Goal: Feedback & Contribution: Submit feedback/report problem

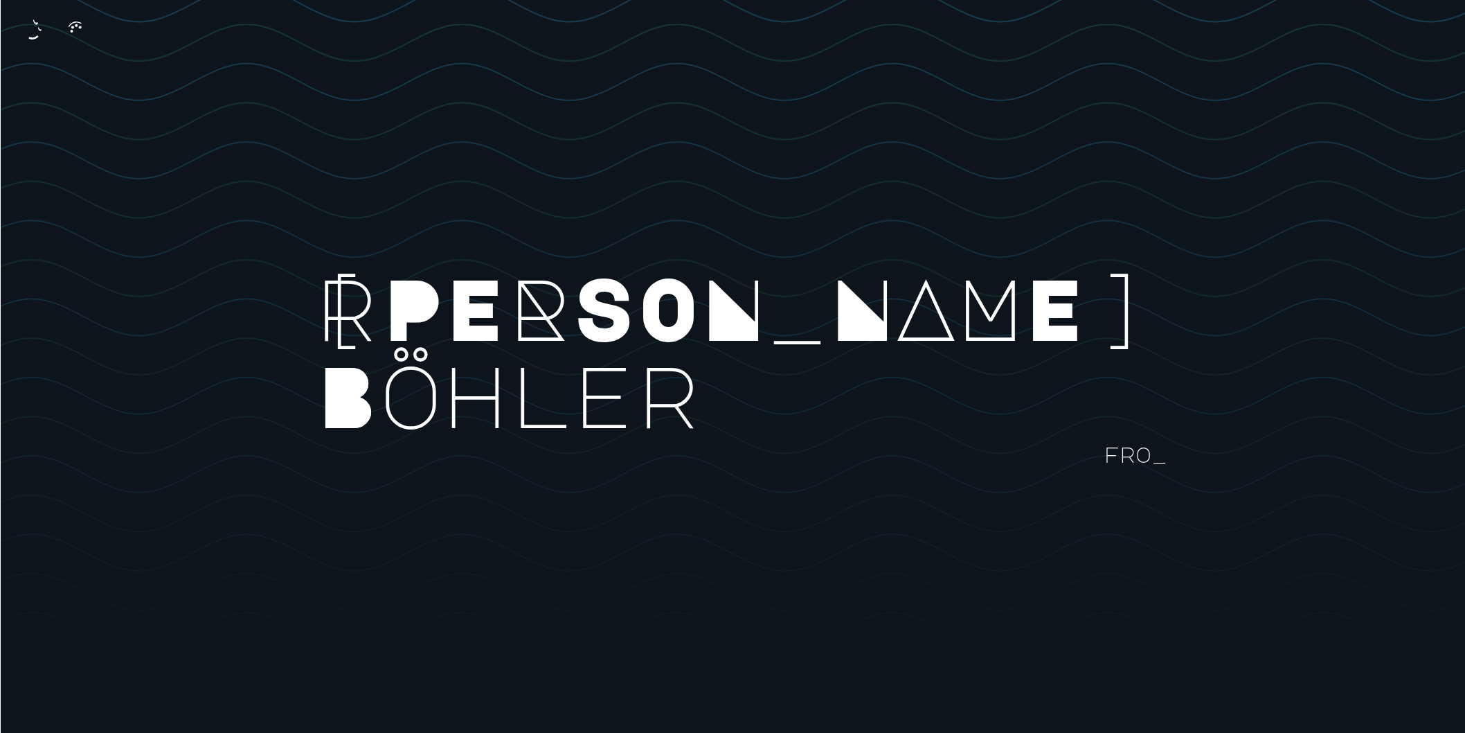
scroll to position [369, 0]
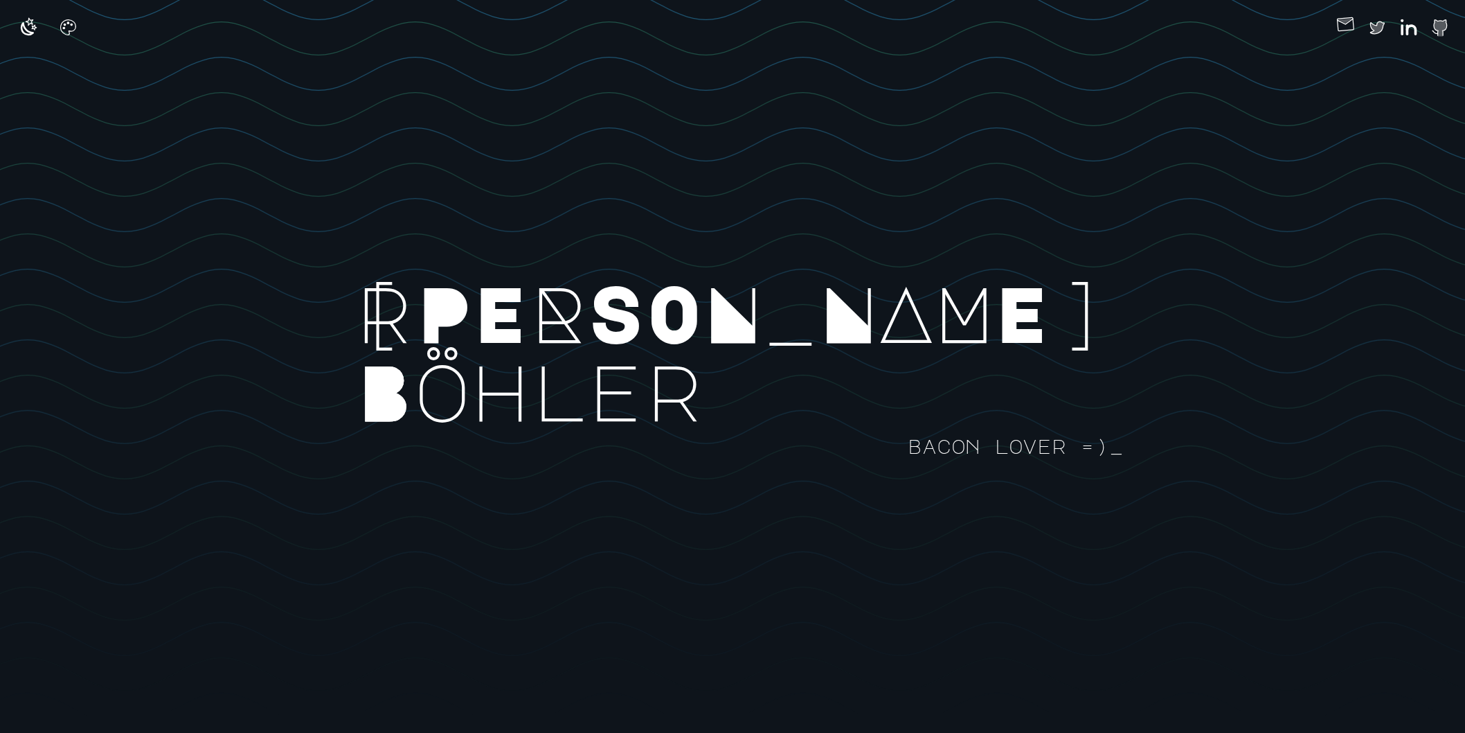
click at [1318, 24] on icon "button" at bounding box center [1346, 24] width 22 height 22
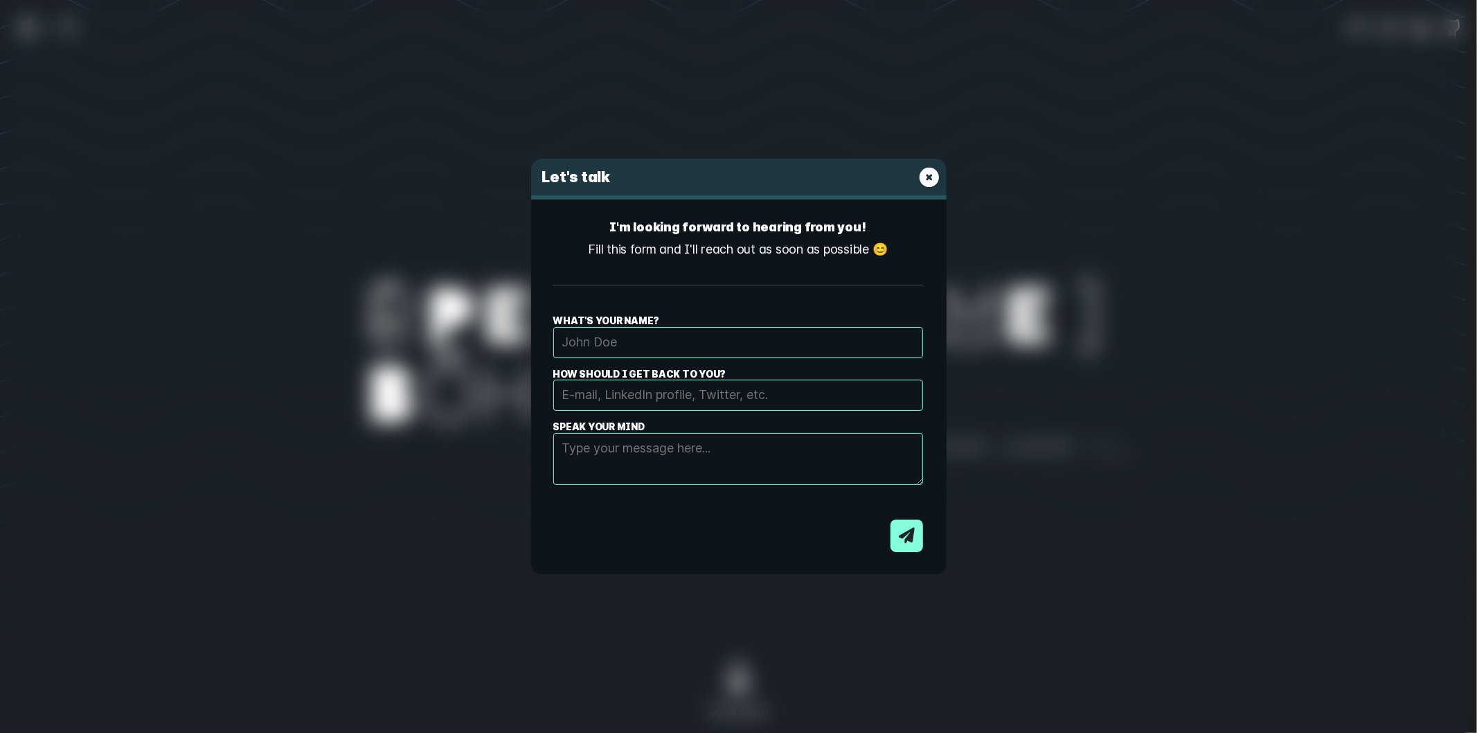
click at [631, 346] on input "What's your name?" at bounding box center [738, 342] width 370 height 31
click at [731, 273] on div "I'm looking forward to hearing from you! Fill this form and I'll reach out as s…" at bounding box center [738, 250] width 370 height 69
click at [1146, 317] on div "Let's talk I'm looking forward to hearing from you! Fill this form and I'll rea…" at bounding box center [738, 366] width 1477 height 733
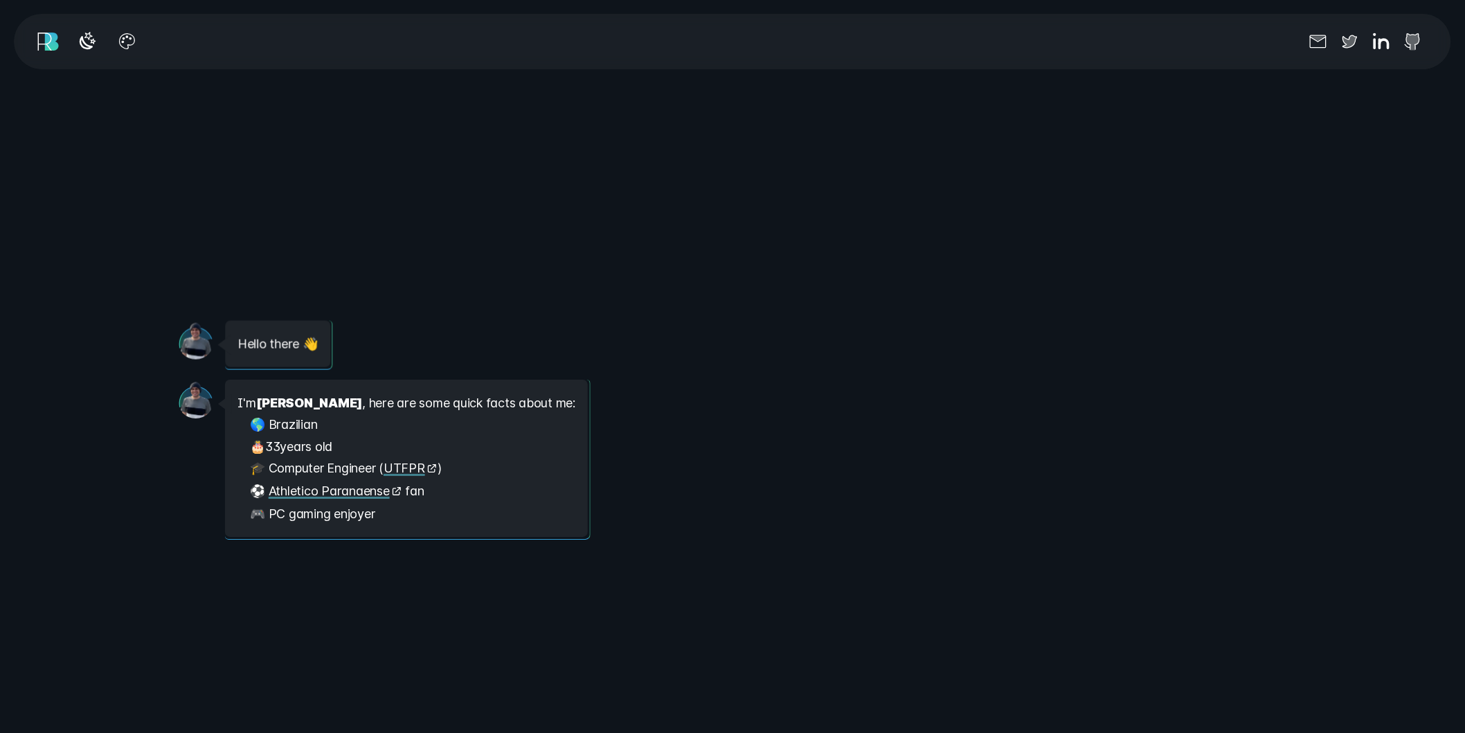
scroll to position [1846, 0]
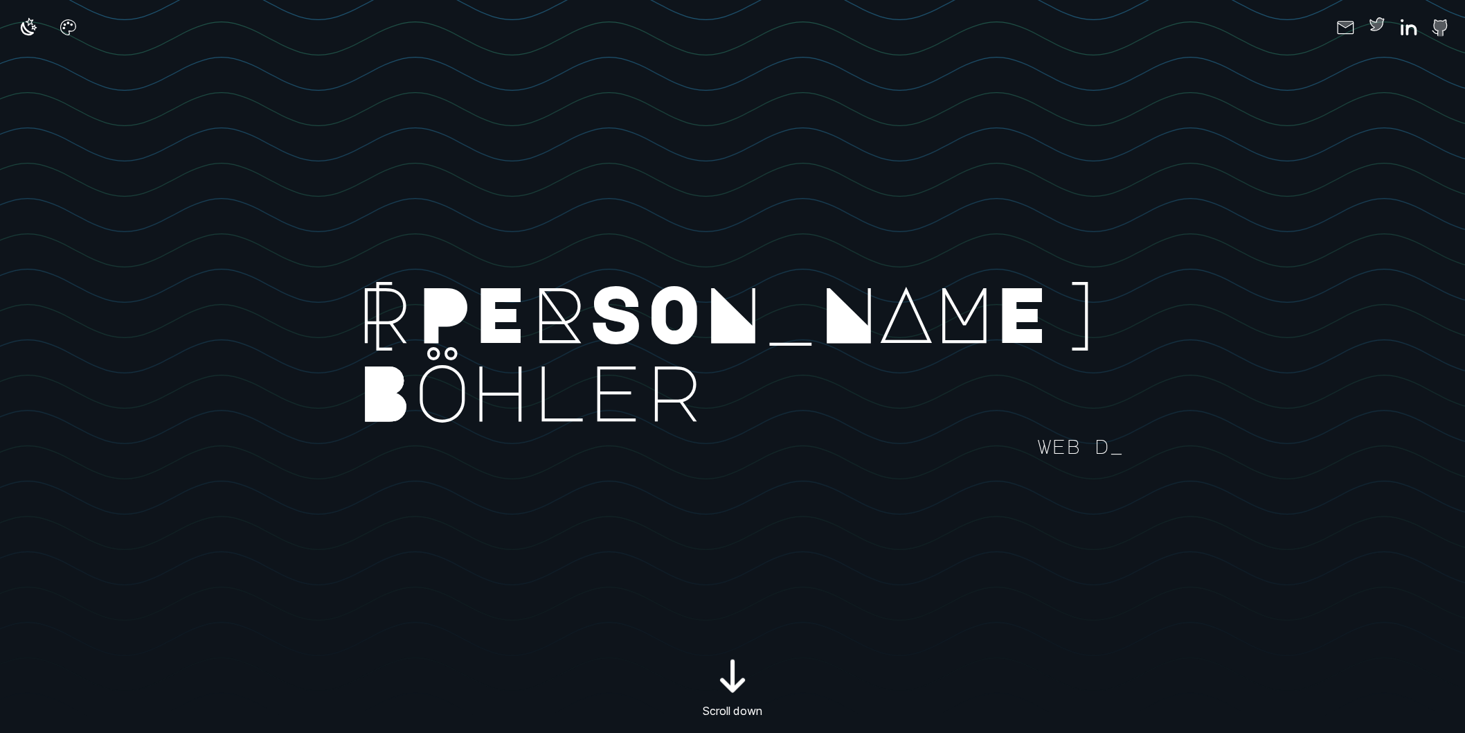
click at [1318, 25] on icon at bounding box center [1377, 23] width 15 height 13
click at [1318, 24] on icon "button" at bounding box center [1346, 24] width 22 height 22
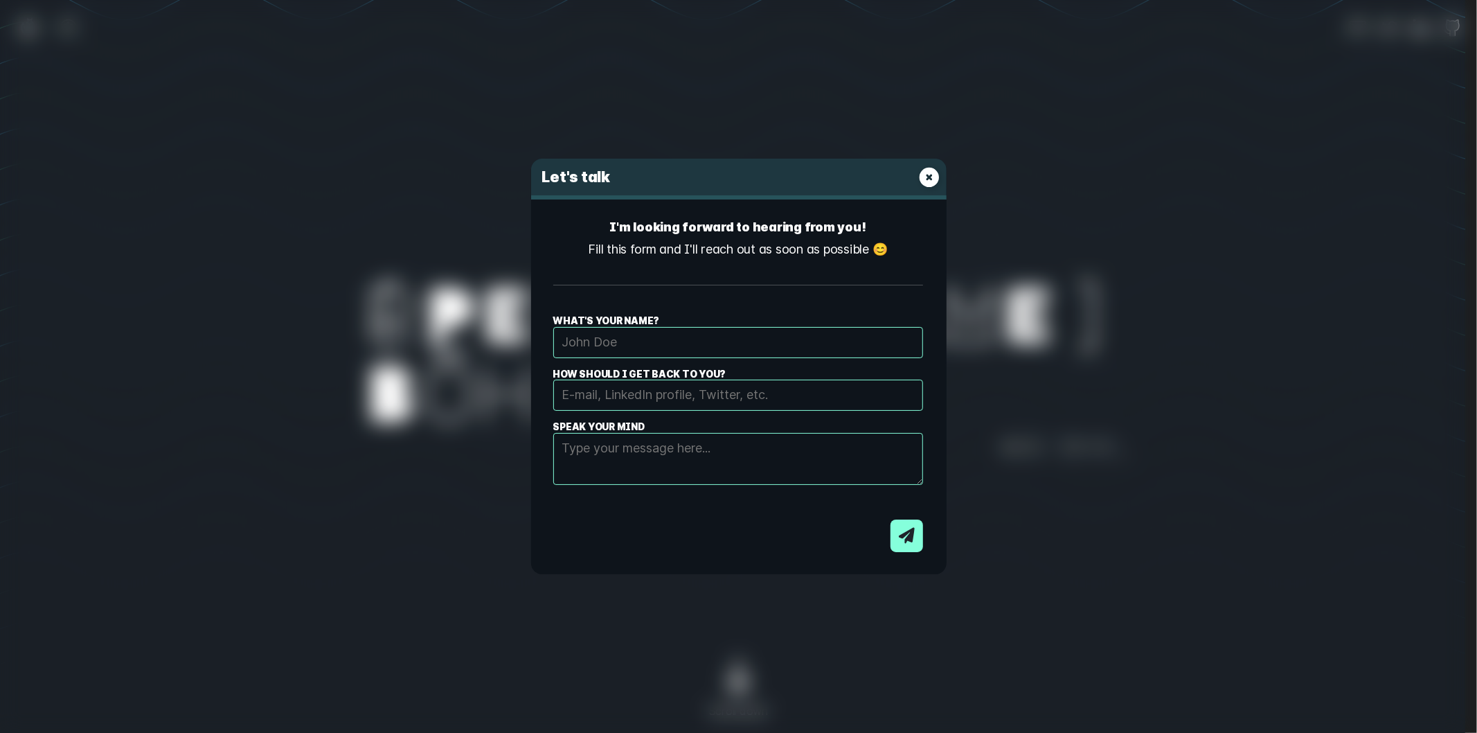
click at [695, 339] on input "What's your name?" at bounding box center [738, 342] width 370 height 31
type input "Vini"
type input "[EMAIL_ADDRESS][DOMAIN_NAME]"
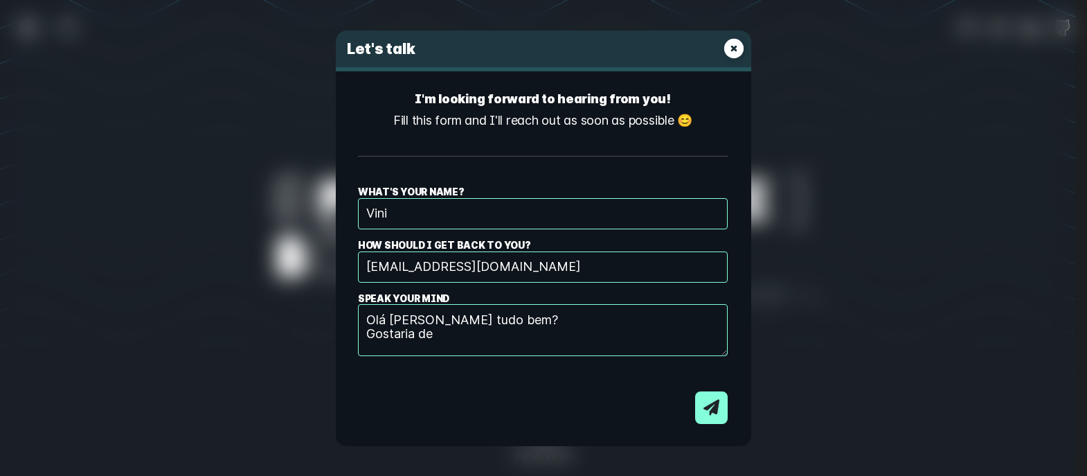
click at [481, 344] on textarea "Olá [PERSON_NAME] tudo bem? Gostaria de" at bounding box center [543, 330] width 370 height 52
click at [478, 331] on textarea "Olá [PERSON_NAME] tudo bem? Gostaria de" at bounding box center [543, 330] width 370 height 52
click at [575, 315] on textarea "Olá [PERSON_NAME] tudo bem? Assim como outros, sou um" at bounding box center [543, 330] width 370 height 52
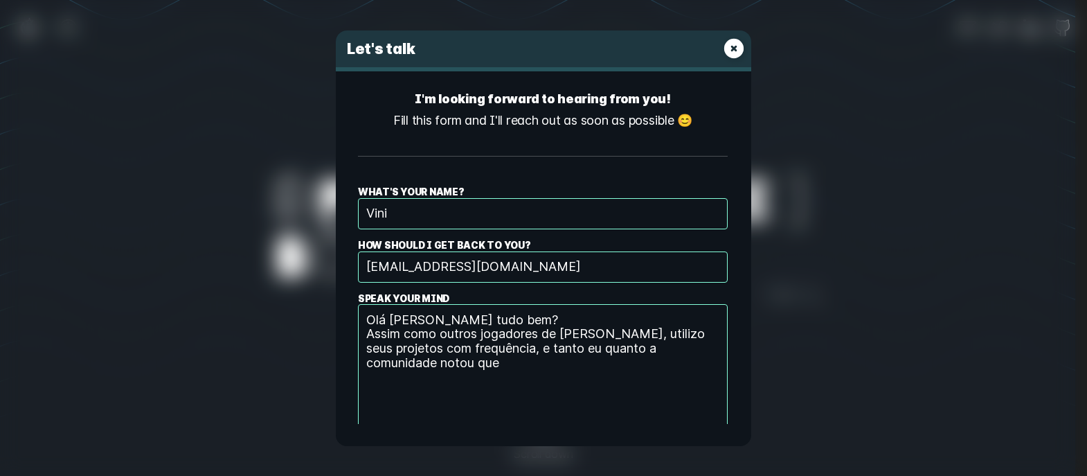
drag, startPoint x: 721, startPoint y: 351, endPoint x: 740, endPoint y: 424, distance: 75.7
click at [740, 424] on div "Let's talk I'm looking forward to hearing from you! Fill this form and I'll rea…" at bounding box center [543, 237] width 415 height 415
click at [516, 369] on textarea "Olá [PERSON_NAME] tudo bem? Assim como outros jogadores de [PERSON_NAME], utili…" at bounding box center [543, 366] width 370 height 125
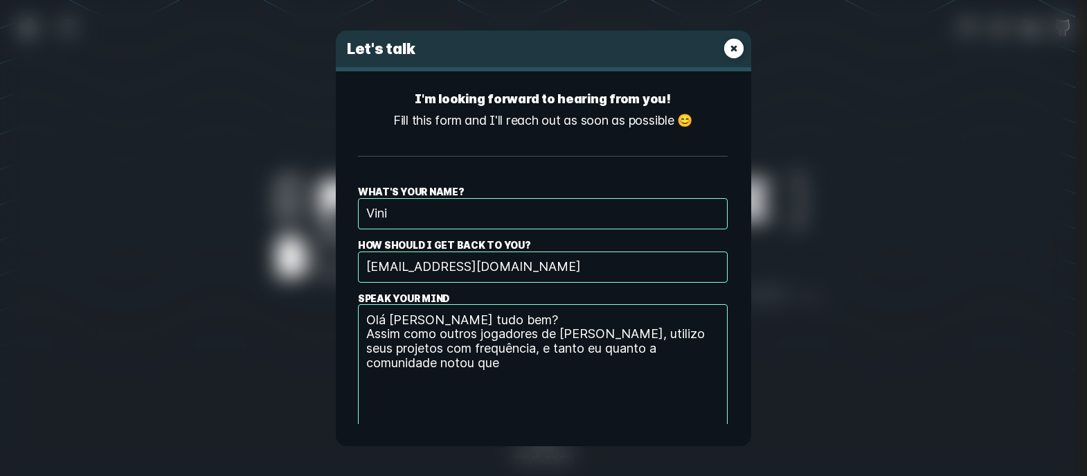
click at [427, 319] on textarea "Olá [PERSON_NAME] tudo bem? Assim como outros jogadores de [PERSON_NAME], utili…" at bounding box center [543, 366] width 370 height 125
click at [489, 368] on textarea "[PERSON_NAME], tudo bem? Assim como outros jogadores de [PERSON_NAME], utilizo …" at bounding box center [543, 366] width 370 height 125
drag, startPoint x: 384, startPoint y: 320, endPoint x: 359, endPoint y: 314, distance: 25.5
click at [359, 316] on textarea "[PERSON_NAME], tudo bem? Assim como outros jogadores de [PERSON_NAME], utilizo …" at bounding box center [543, 366] width 370 height 125
click at [501, 352] on textarea "Fraternais Saudações [PERSON_NAME], tudo bem? Assim como outros jogadores de [P…" at bounding box center [543, 366] width 370 height 125
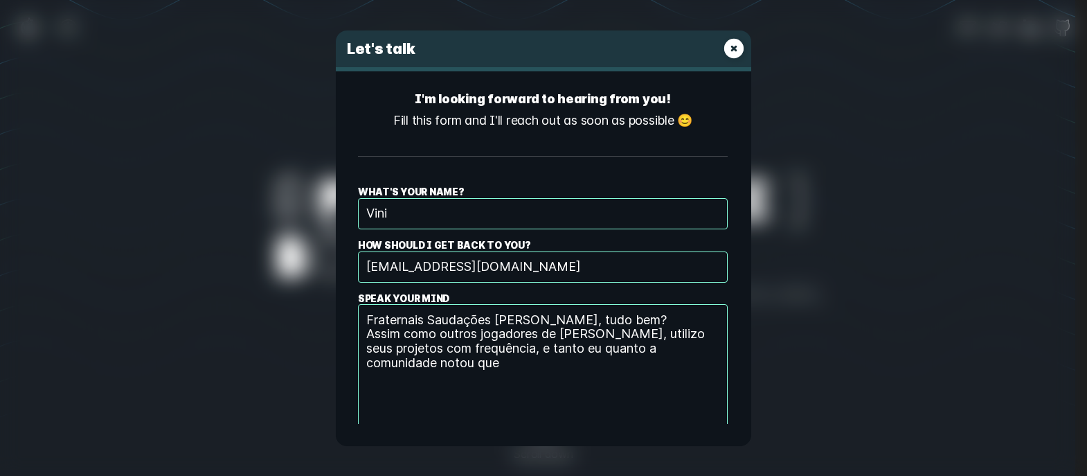
click at [523, 363] on textarea "Fraternais Saudações [PERSON_NAME], tudo bem? Assim como outros jogadores de [P…" at bounding box center [543, 366] width 370 height 125
click at [541, 366] on textarea "Fraternais Saudações [PERSON_NAME], tudo bem? Assim como outros jogadores de [P…" at bounding box center [543, 366] width 370 height 125
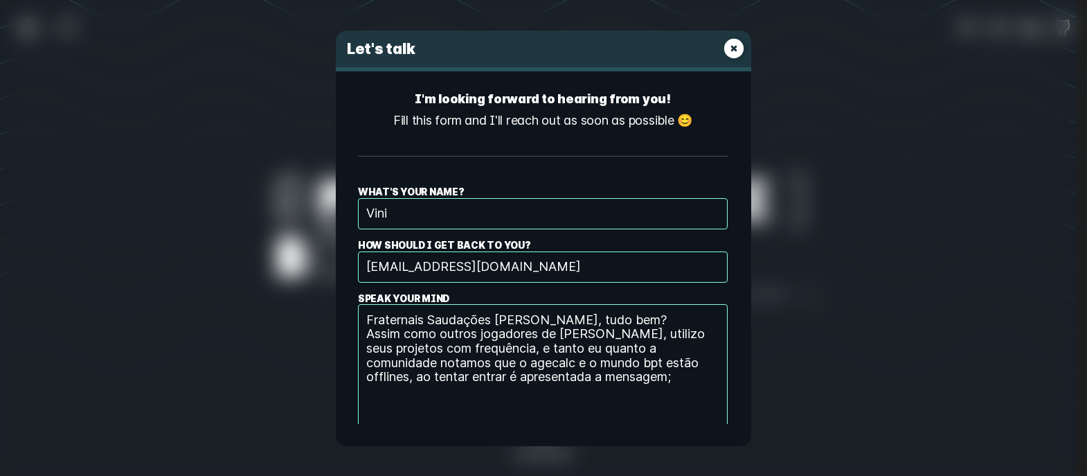
click at [760, 30] on div "Let's talk I'm looking forward to hearing from you! Fill this form and I'll rea…" at bounding box center [543, 238] width 1087 height 476
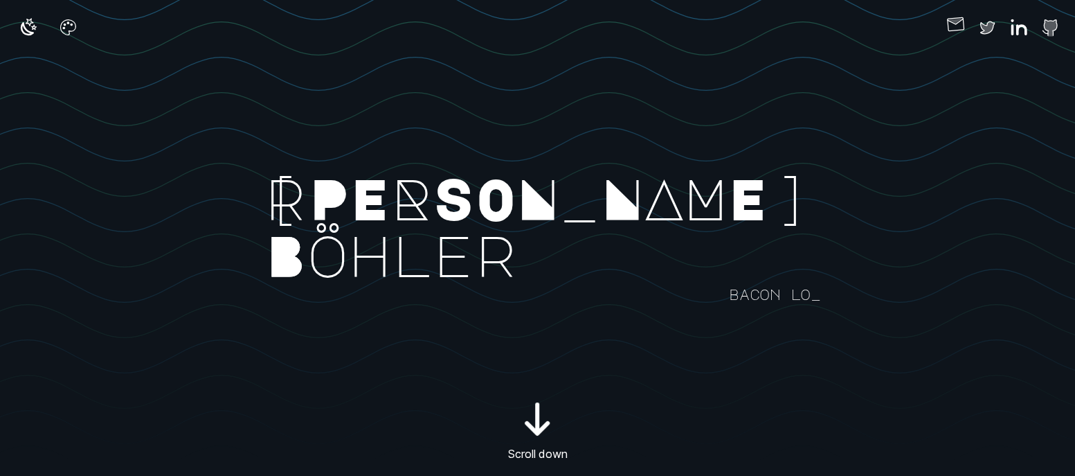
click at [961, 24] on icon "button" at bounding box center [956, 24] width 22 height 22
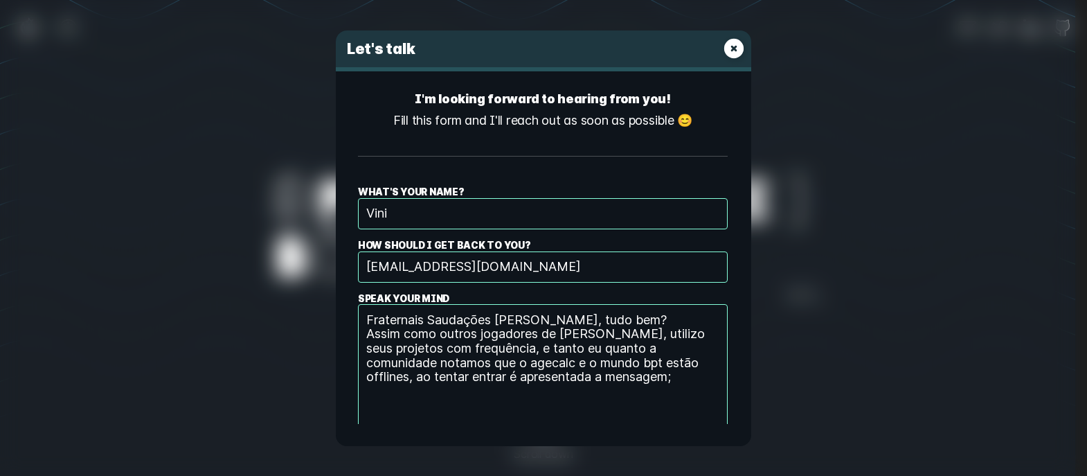
click at [645, 404] on textarea "Fraternais Saudações [PERSON_NAME], tudo bem? Assim como outros jogadores de [P…" at bounding box center [543, 366] width 370 height 125
paste textarea "Internal Server Error The server encountered an internal error or misconfigurat…"
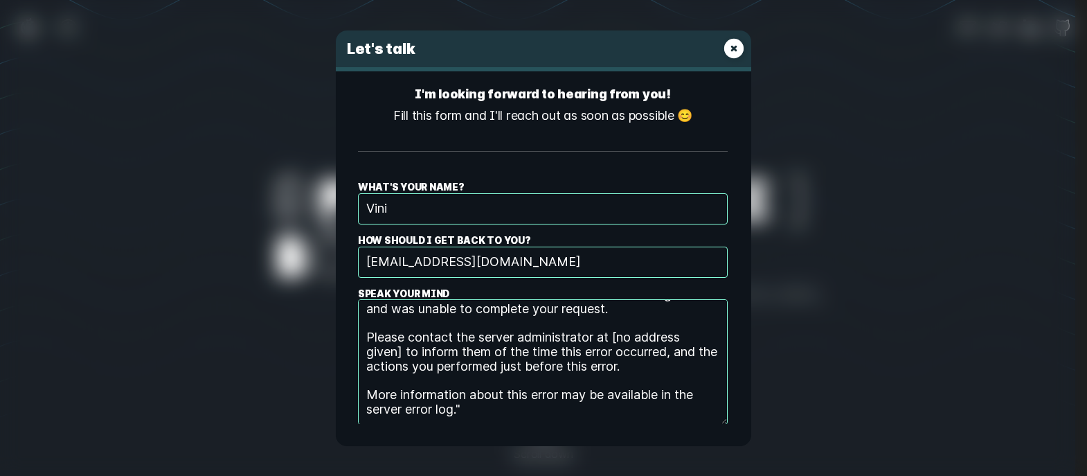
scroll to position [185, 0]
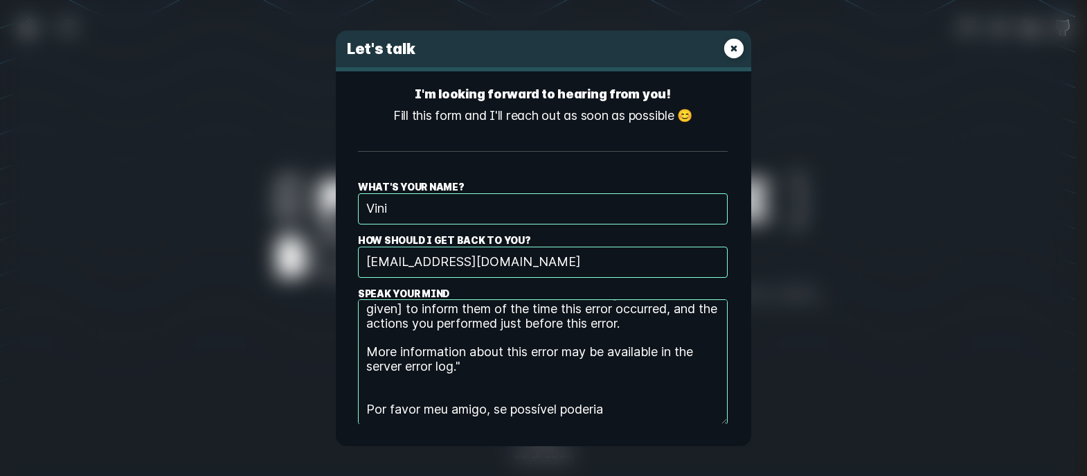
click at [511, 399] on textarea "Fraternais Saudações [PERSON_NAME], tudo bem? Assim como outros jogadores de [P…" at bounding box center [543, 361] width 370 height 125
click at [511, 391] on textarea "Fraternais Saudações [PERSON_NAME], tudo bem? Assim como outros jogadores de [P…" at bounding box center [543, 361] width 370 height 125
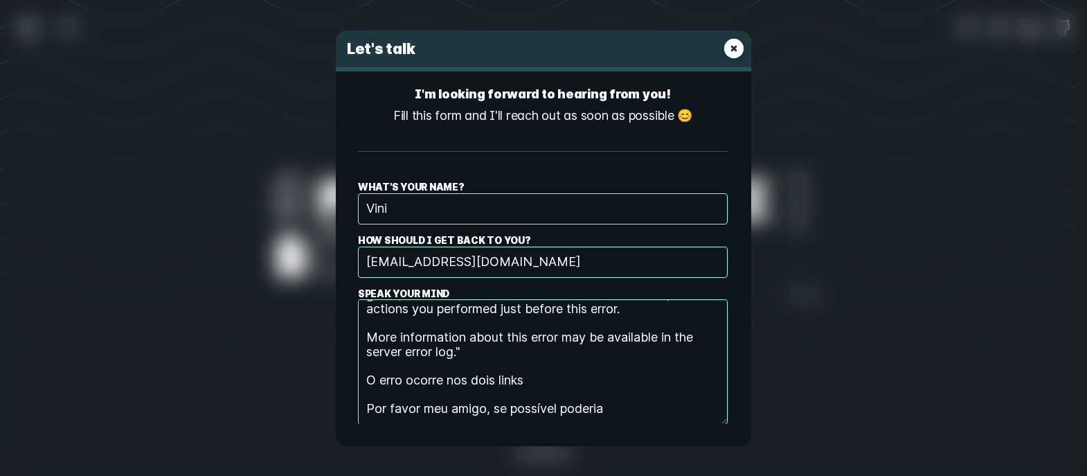
paste textarea "[URL][DOMAIN_NAME]"
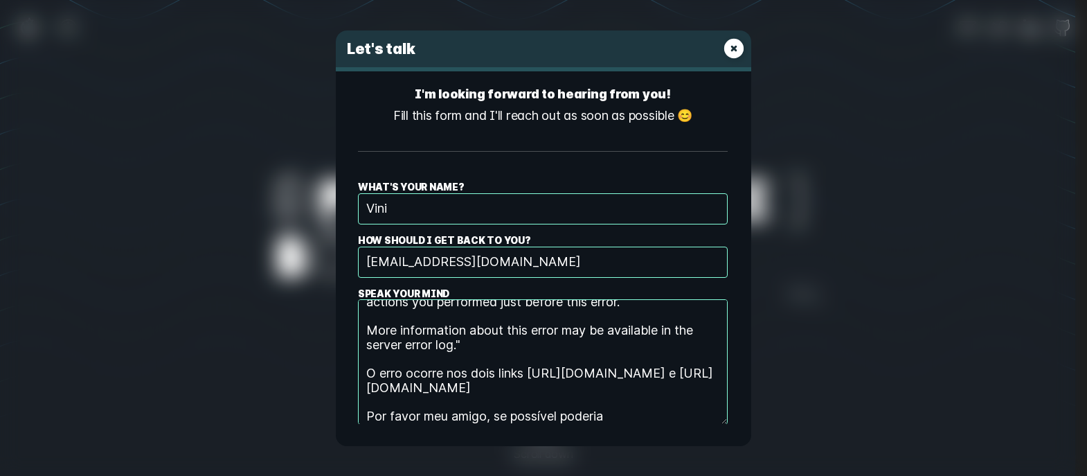
scroll to position [199, 0]
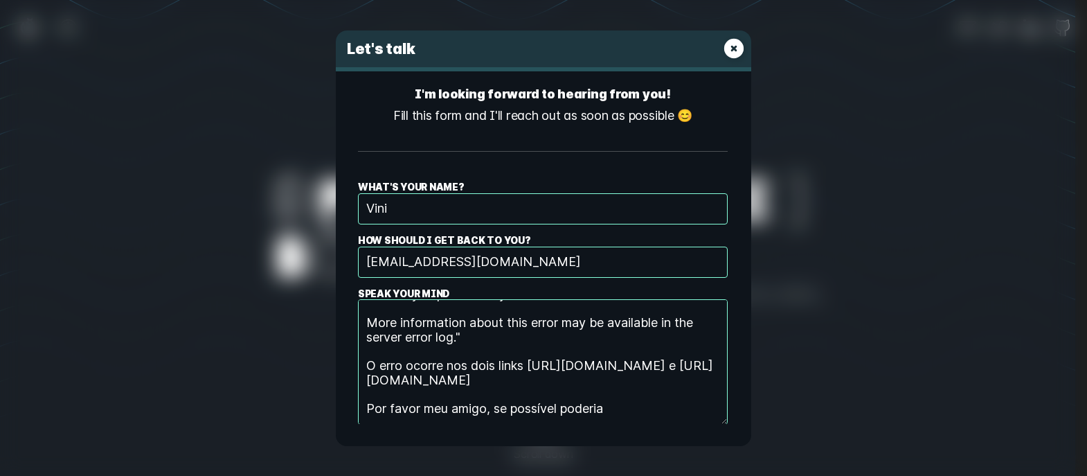
click at [607, 414] on textarea "Fraternais Saudações [PERSON_NAME], tudo bem? Assim como outros jogadores de [P…" at bounding box center [543, 361] width 370 height 125
click at [637, 409] on textarea "Fraternais Saudações [PERSON_NAME], tudo bem? Assim como outros jogadores de [P…" at bounding box center [543, 361] width 370 height 125
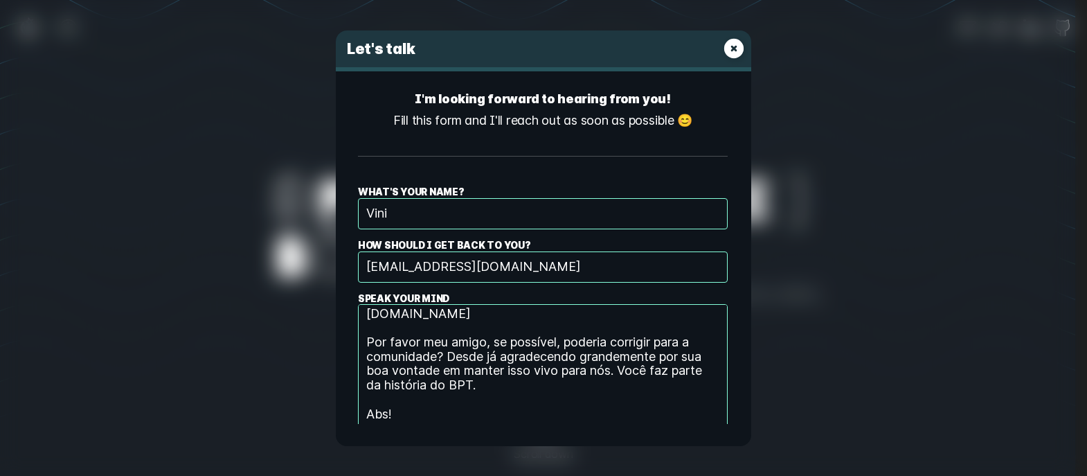
scroll to position [49, 0]
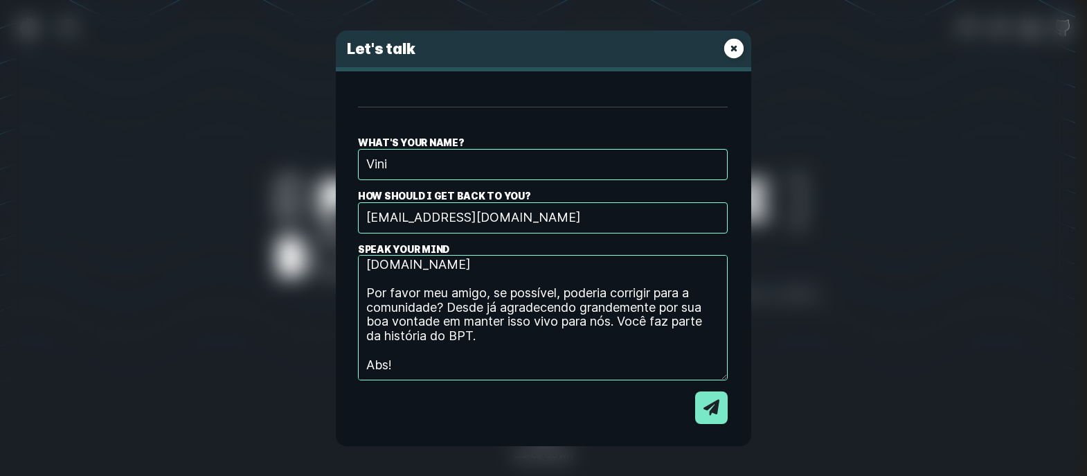
type textarea "Fraternais Saudações [PERSON_NAME], tudo bem? Assim como outros jogadores de [P…"
click at [704, 412] on icon "E-mail contact dialog form" at bounding box center [712, 408] width 16 height 16
